Goal: Find specific page/section: Find specific page/section

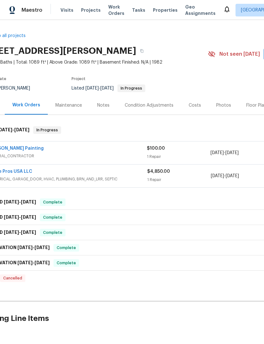
click at [157, 12] on span "Properties" at bounding box center [165, 10] width 25 height 6
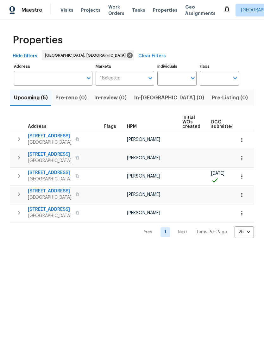
click at [120, 79] on span "1 Selected" at bounding box center [110, 78] width 21 height 5
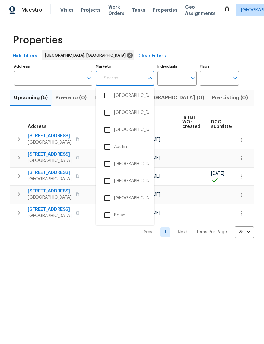
scroll to position [28, 0]
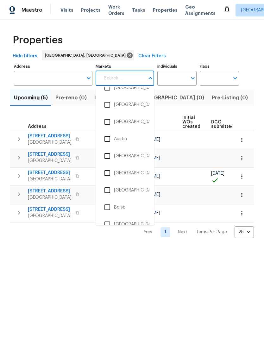
click at [110, 196] on input "checkbox" at bounding box center [107, 189] width 13 height 13
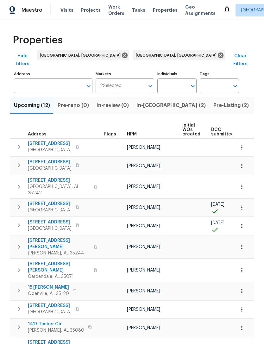
click at [123, 82] on input "Markets" at bounding box center [132, 85] width 23 height 15
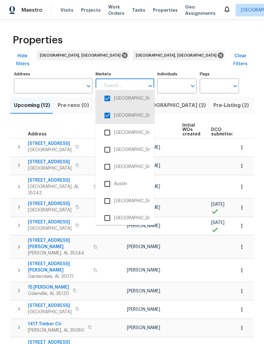
click at [108, 101] on input "checkbox" at bounding box center [107, 98] width 13 height 13
